Goal: Check status: Check status

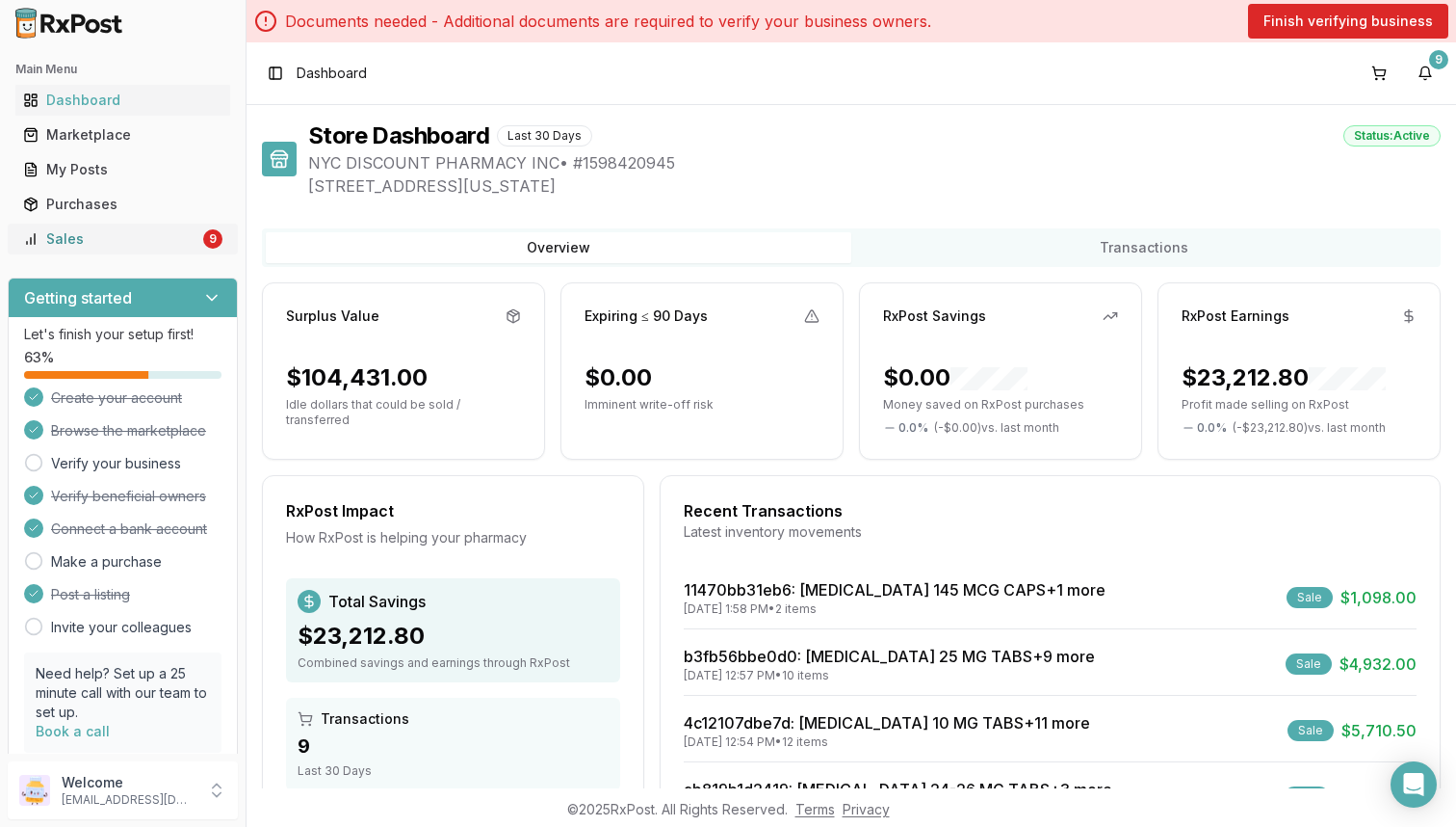
click at [173, 241] on div "Sales" at bounding box center [111, 238] width 176 height 19
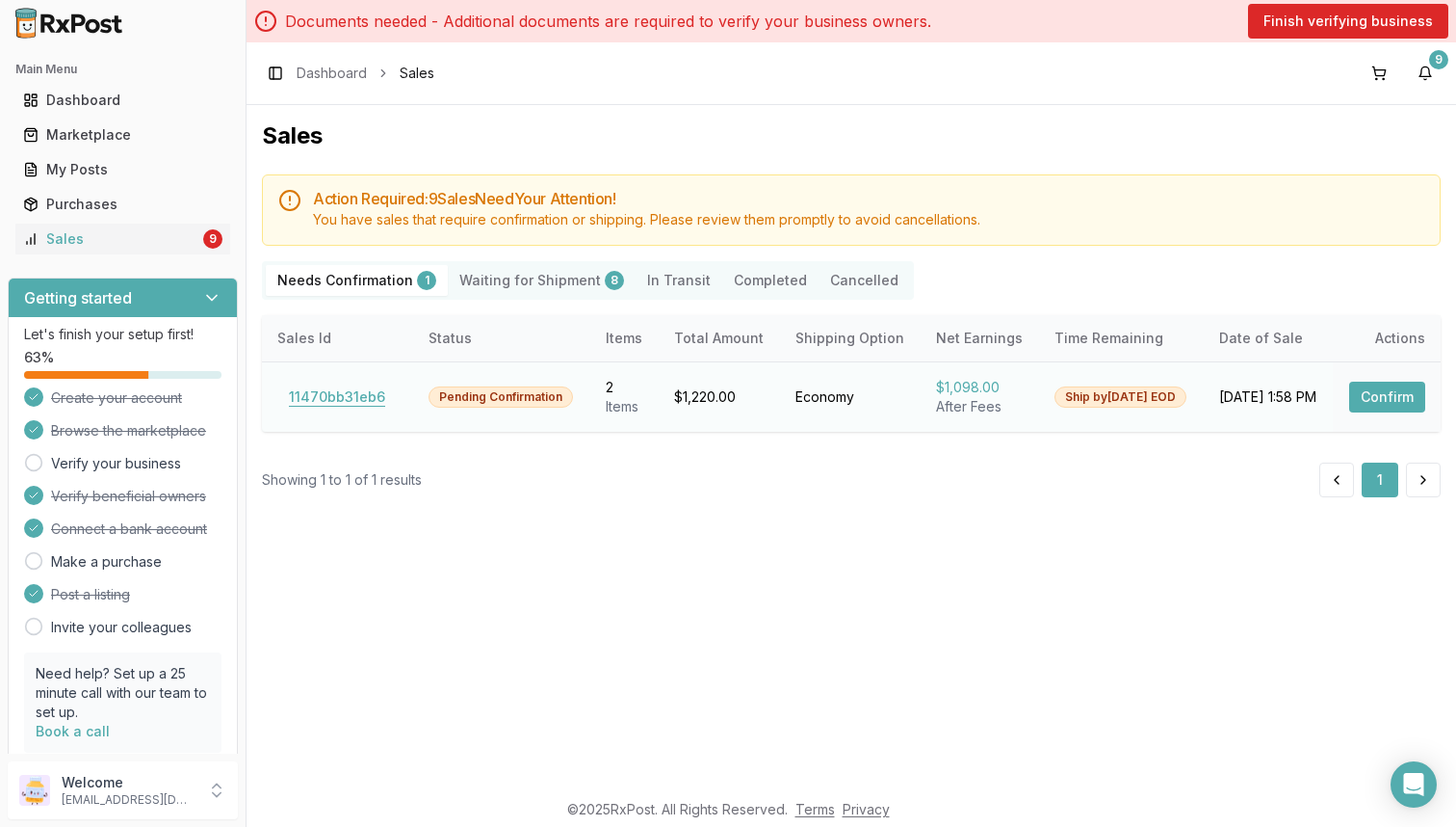
click at [345, 394] on button "11470bb31eb6" at bounding box center [337, 396] width 120 height 31
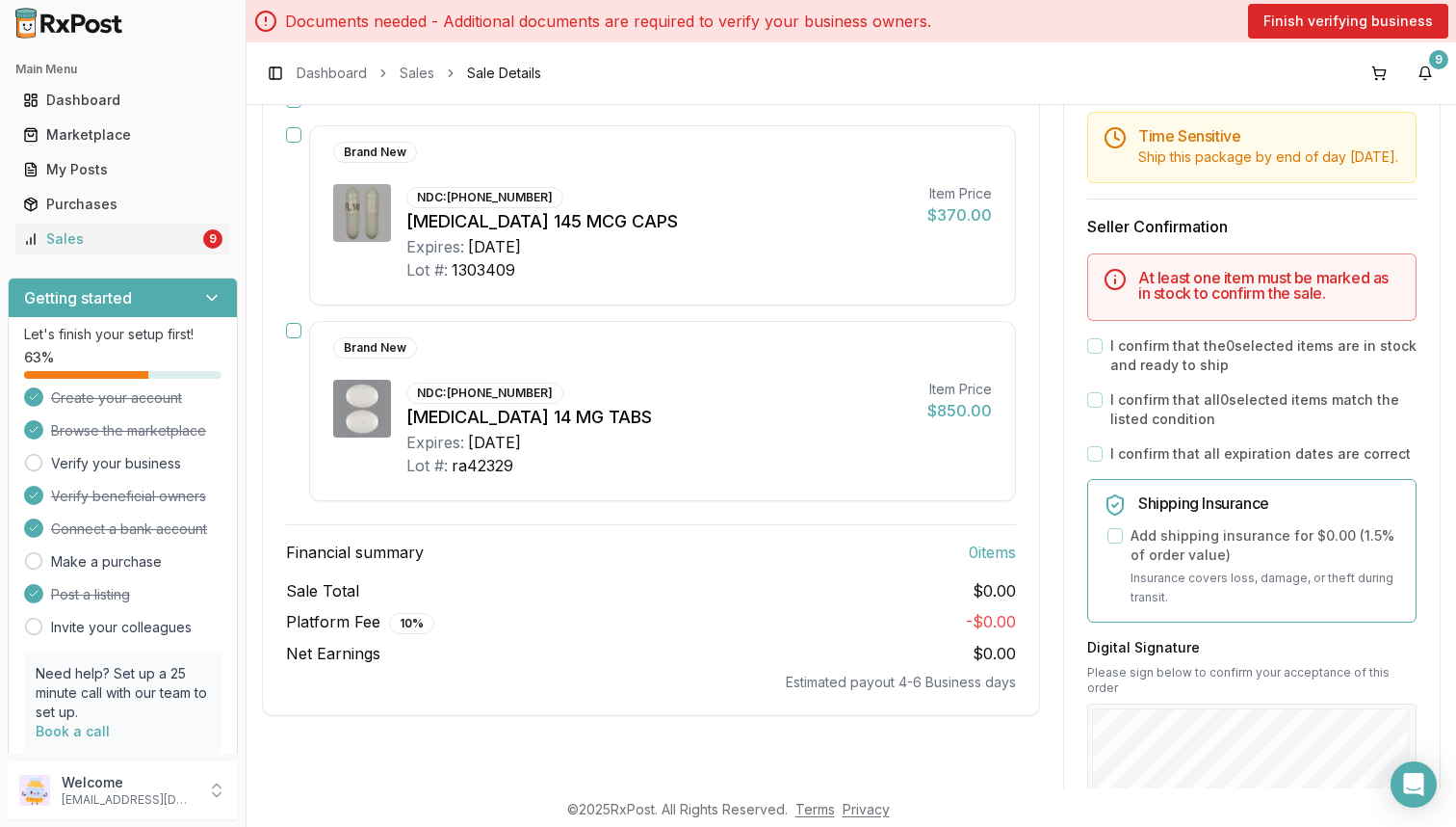
scroll to position [323, 0]
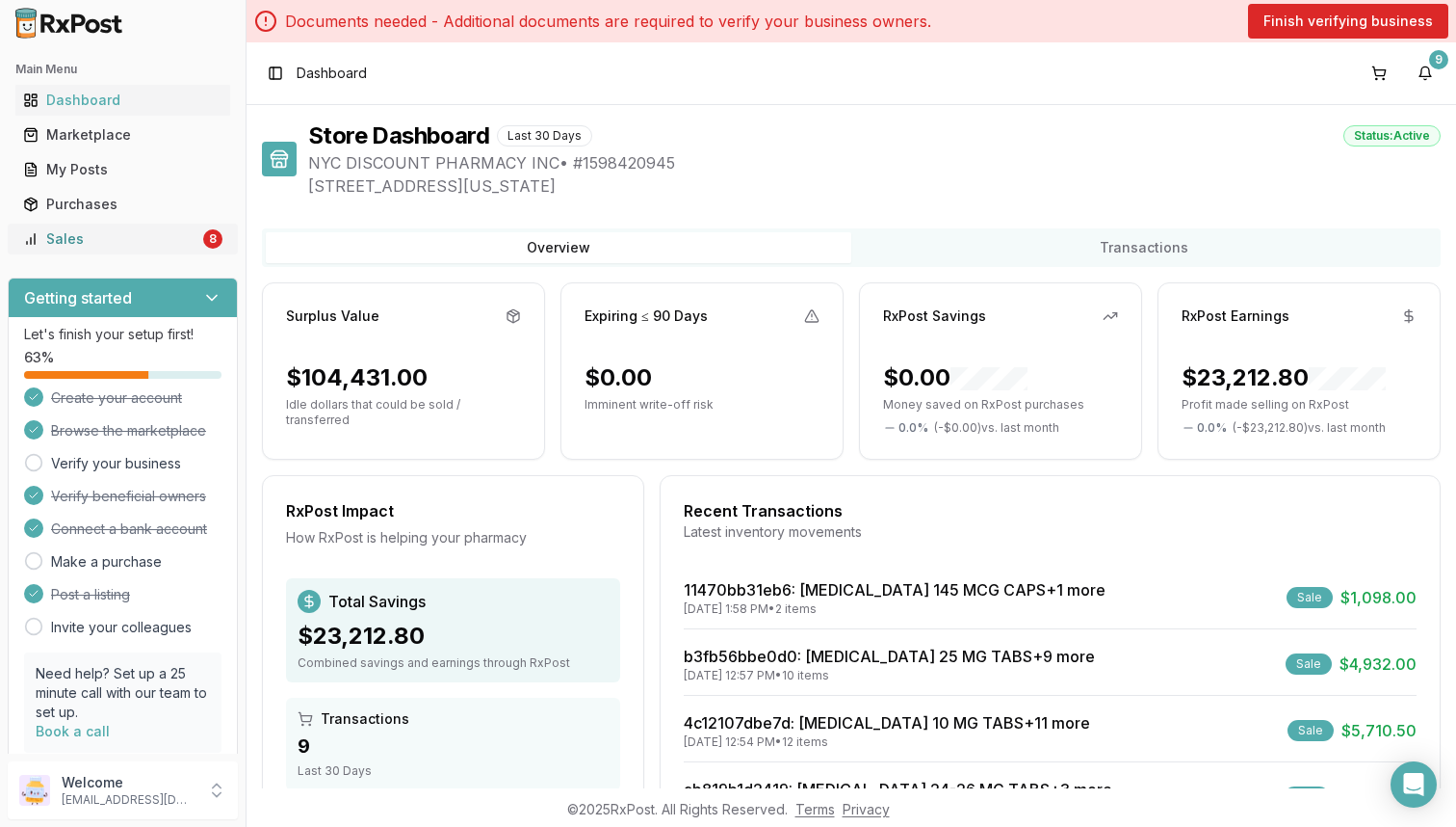
click at [164, 252] on link "Sales 8" at bounding box center [122, 238] width 214 height 35
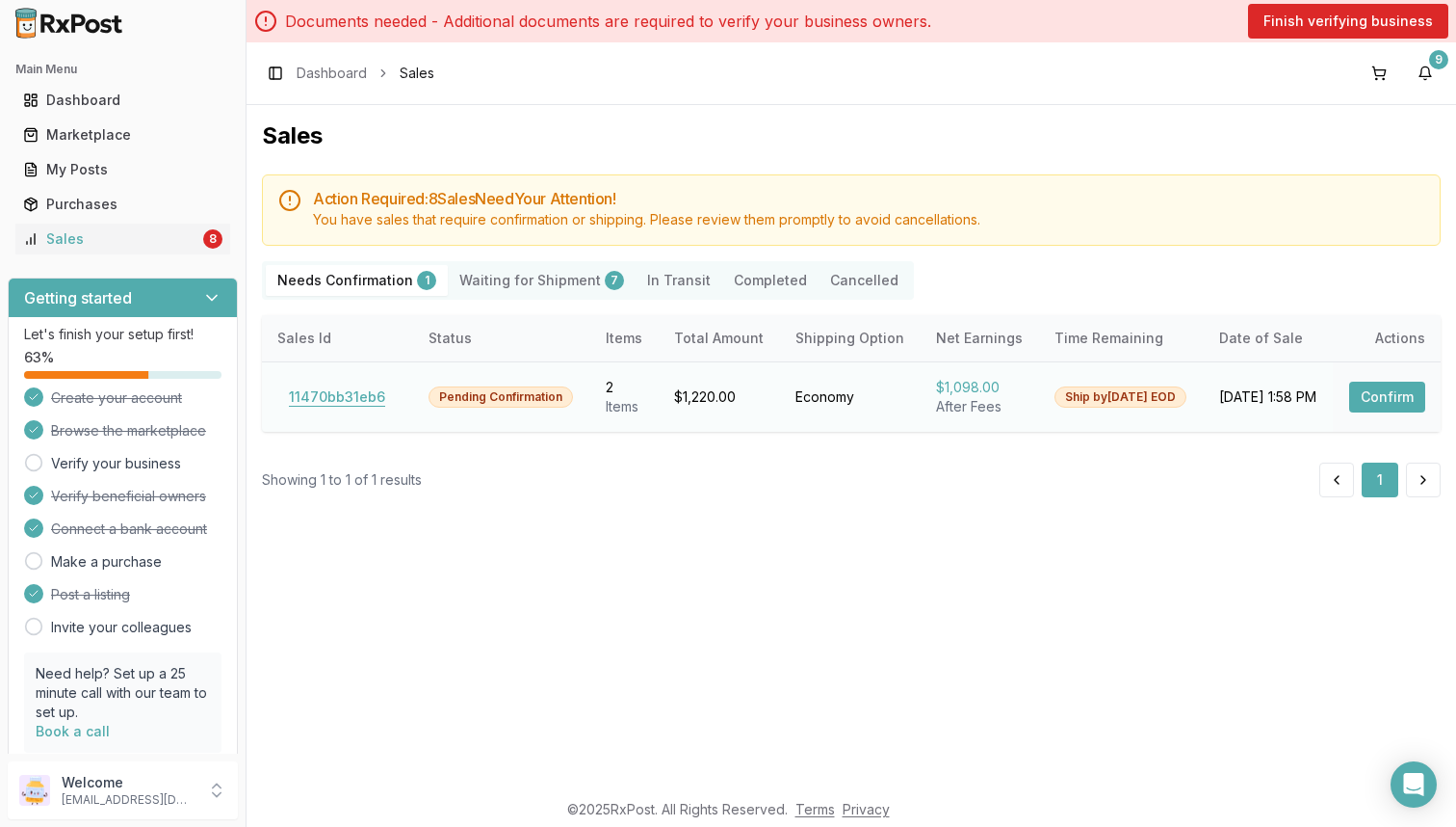
click at [350, 398] on button "11470bb31eb6" at bounding box center [337, 396] width 120 height 31
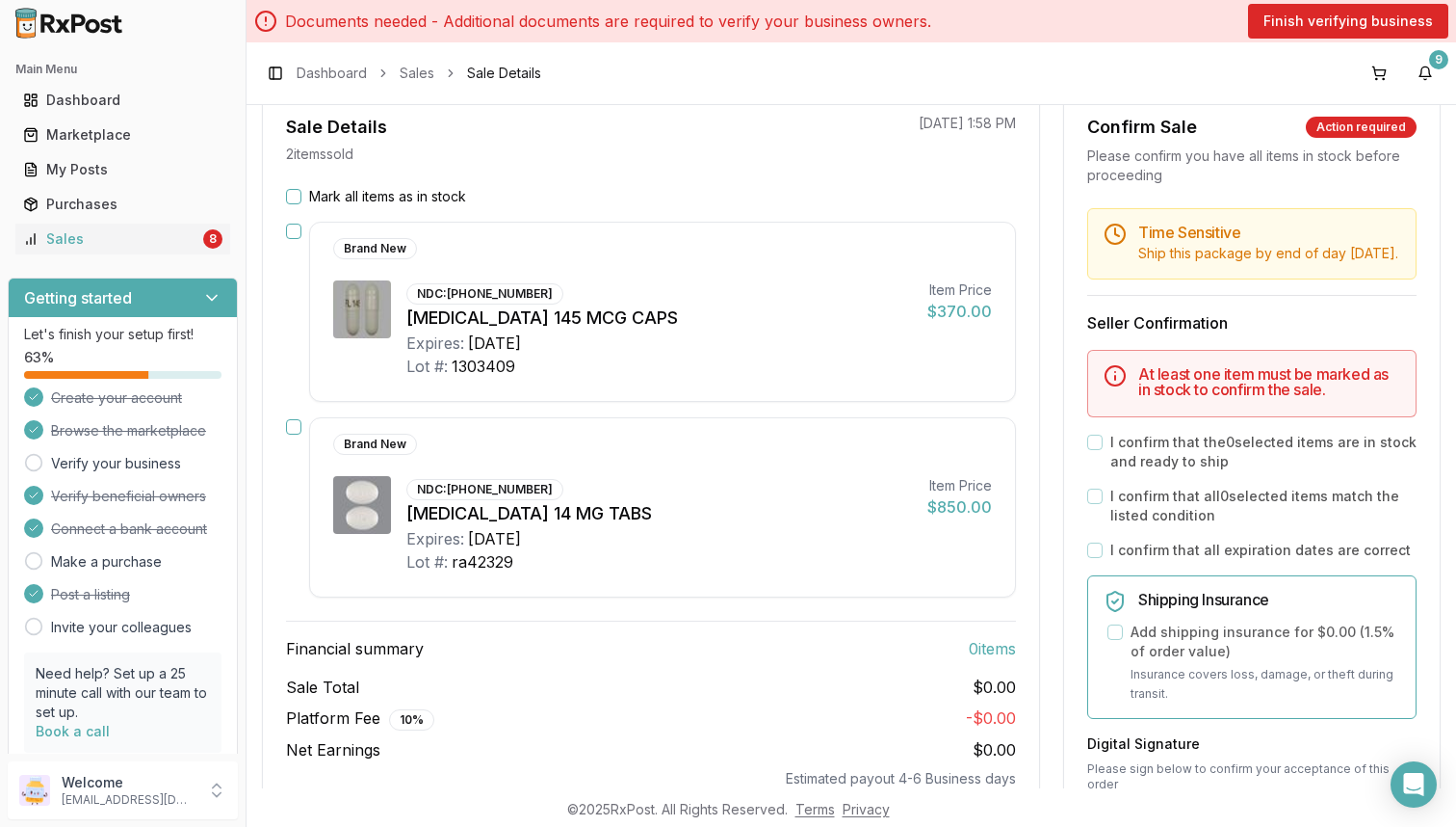
scroll to position [199, 0]
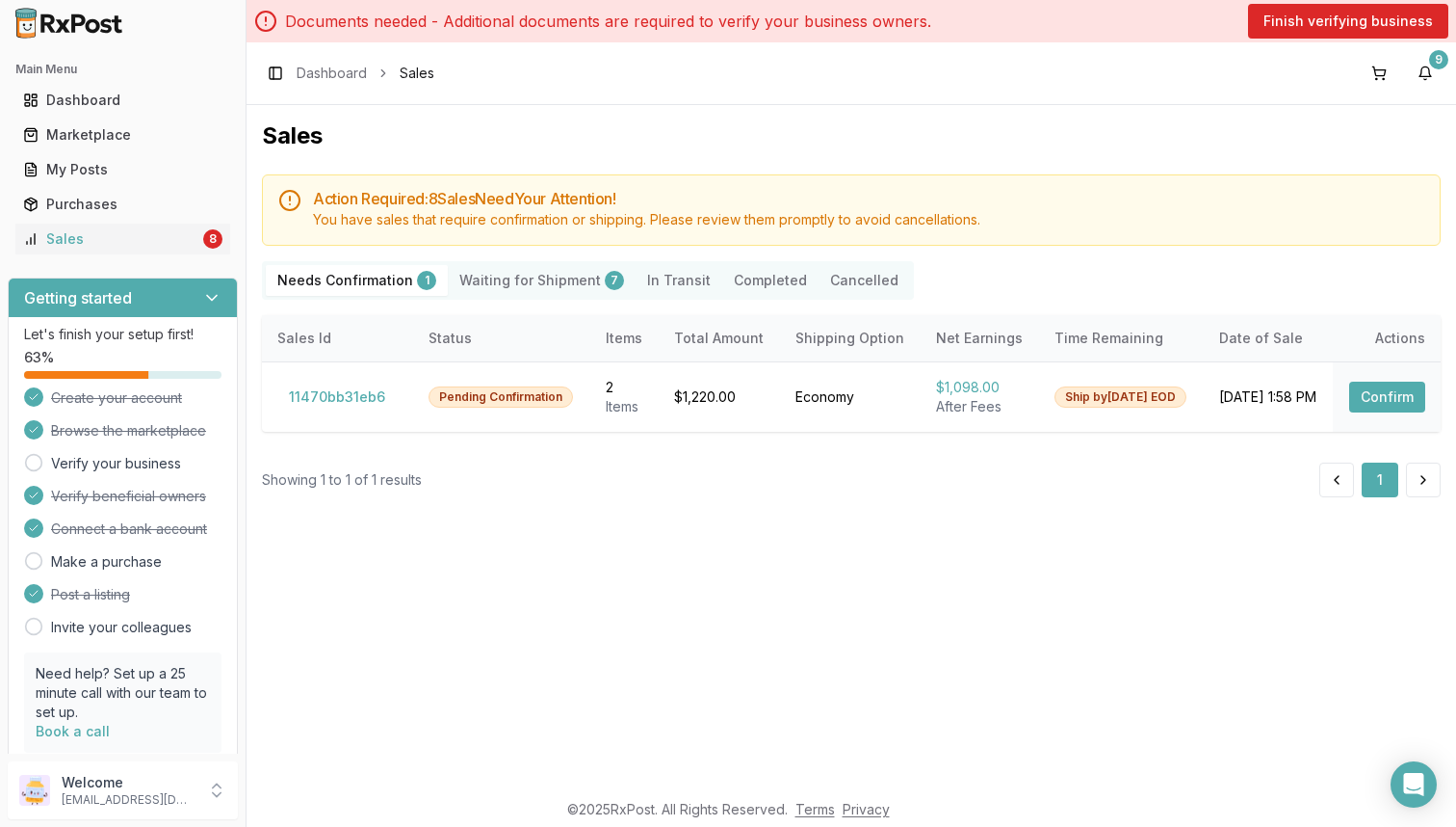
click at [537, 273] on Shipment "Waiting for Shipment 7" at bounding box center [541, 280] width 188 height 31
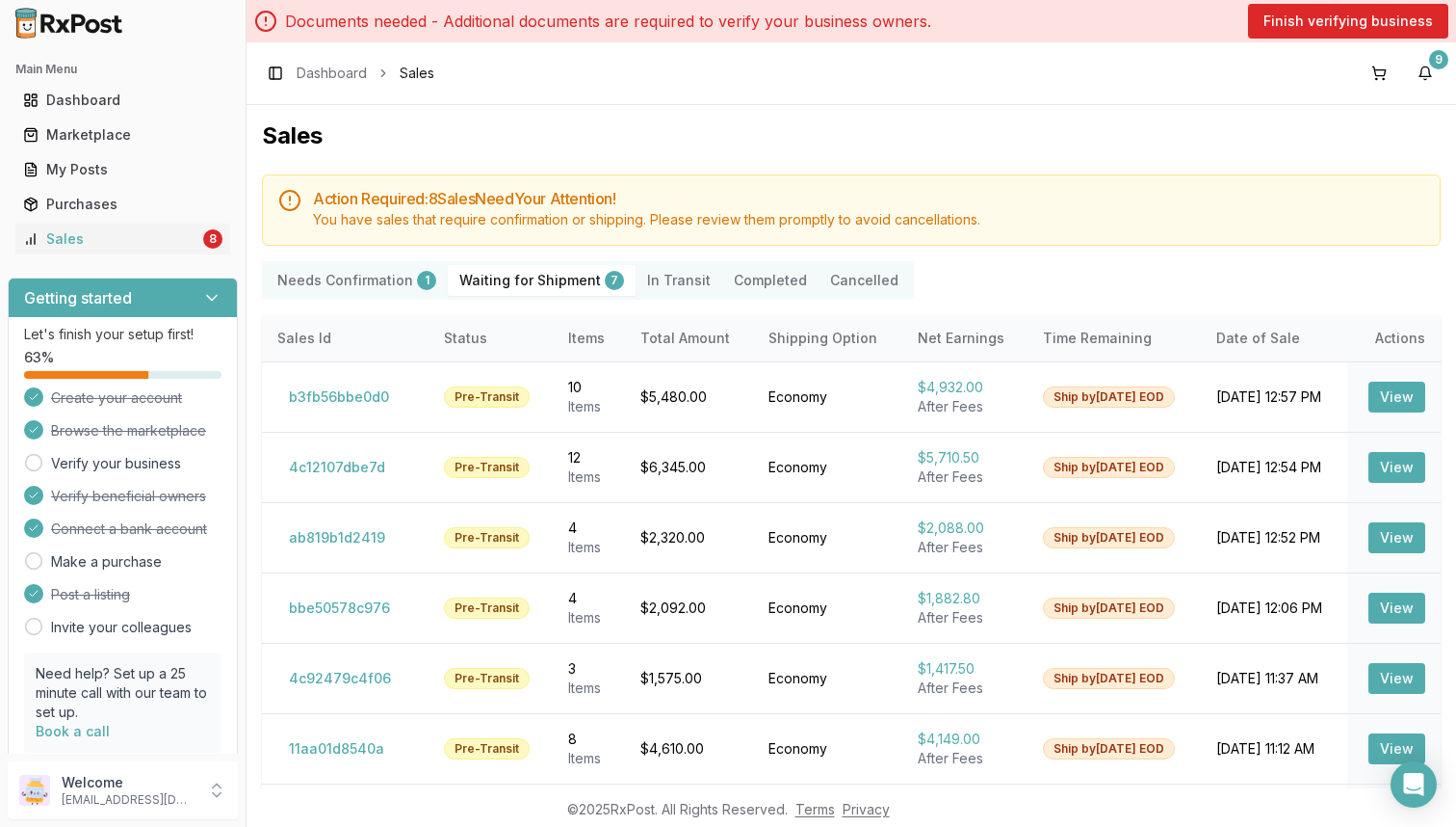
click at [335, 279] on Confirmation "Needs Confirmation 1" at bounding box center [357, 280] width 182 height 31
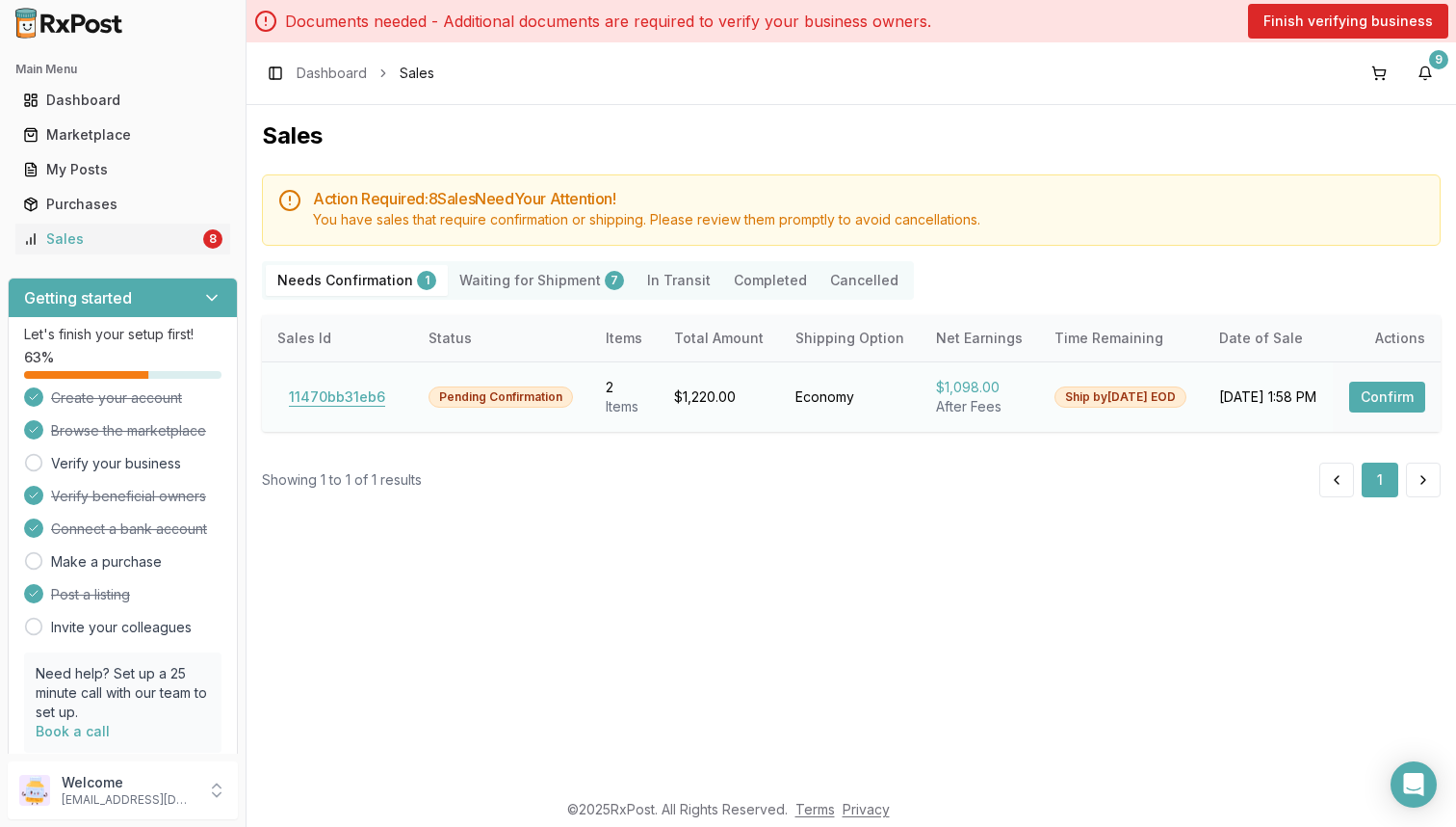
click at [340, 399] on button "11470bb31eb6" at bounding box center [337, 396] width 120 height 31
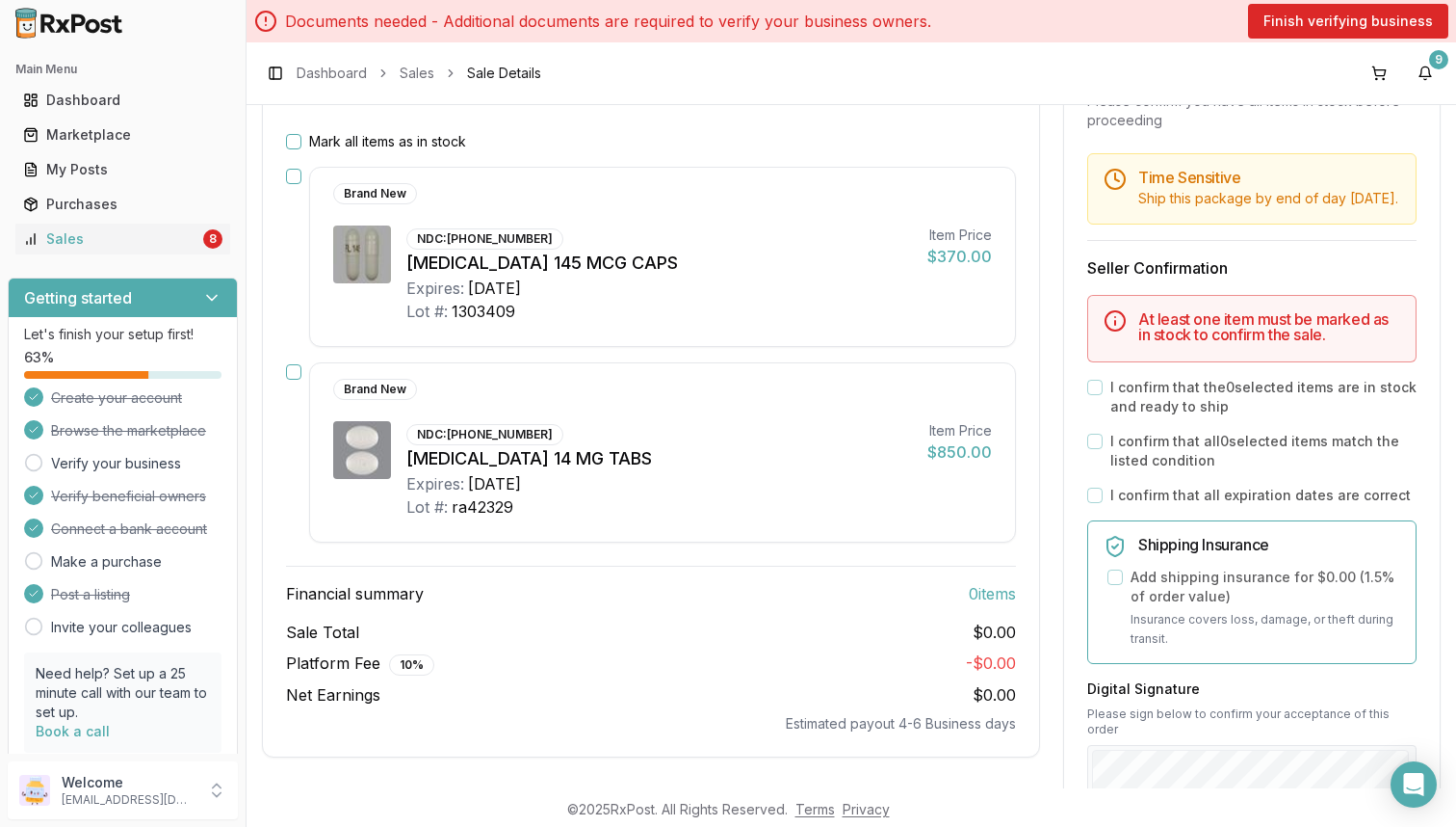
scroll to position [255, 0]
